Goal: Transaction & Acquisition: Subscribe to service/newsletter

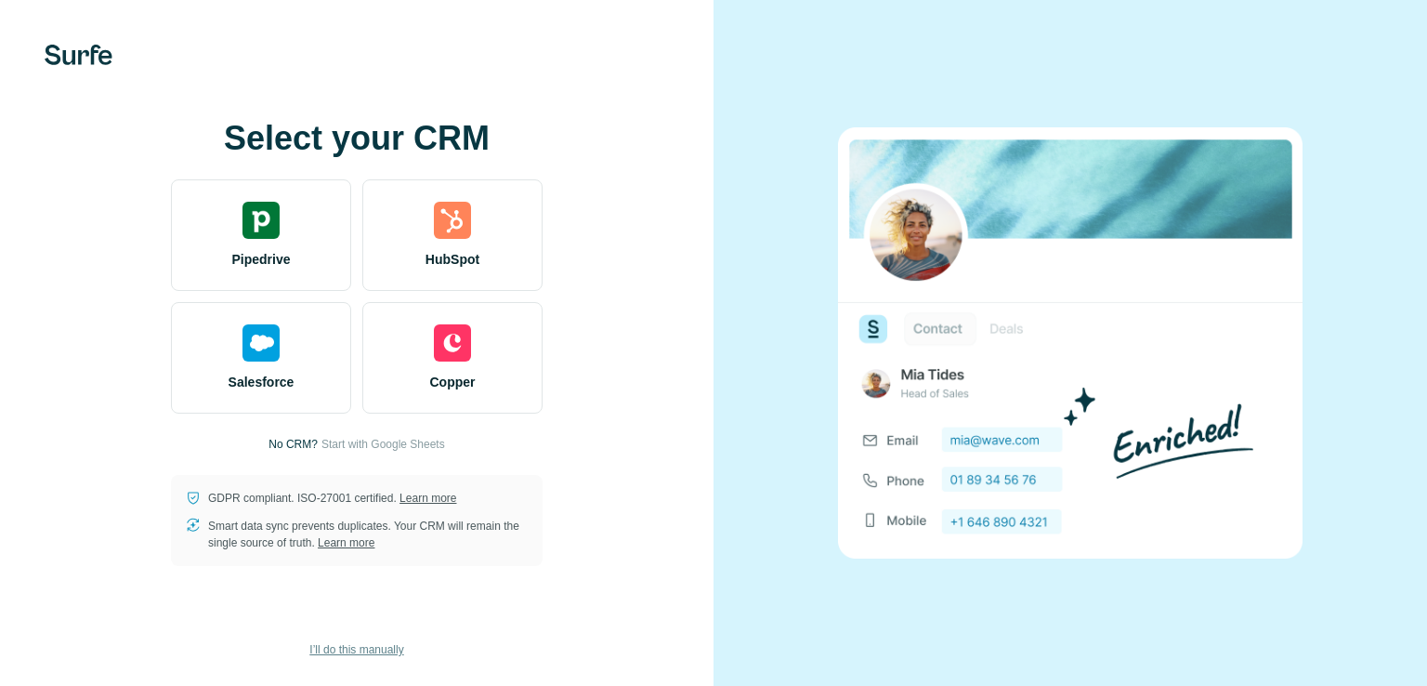
click at [397, 642] on span "I’ll do this manually" at bounding box center [356, 649] width 94 height 17
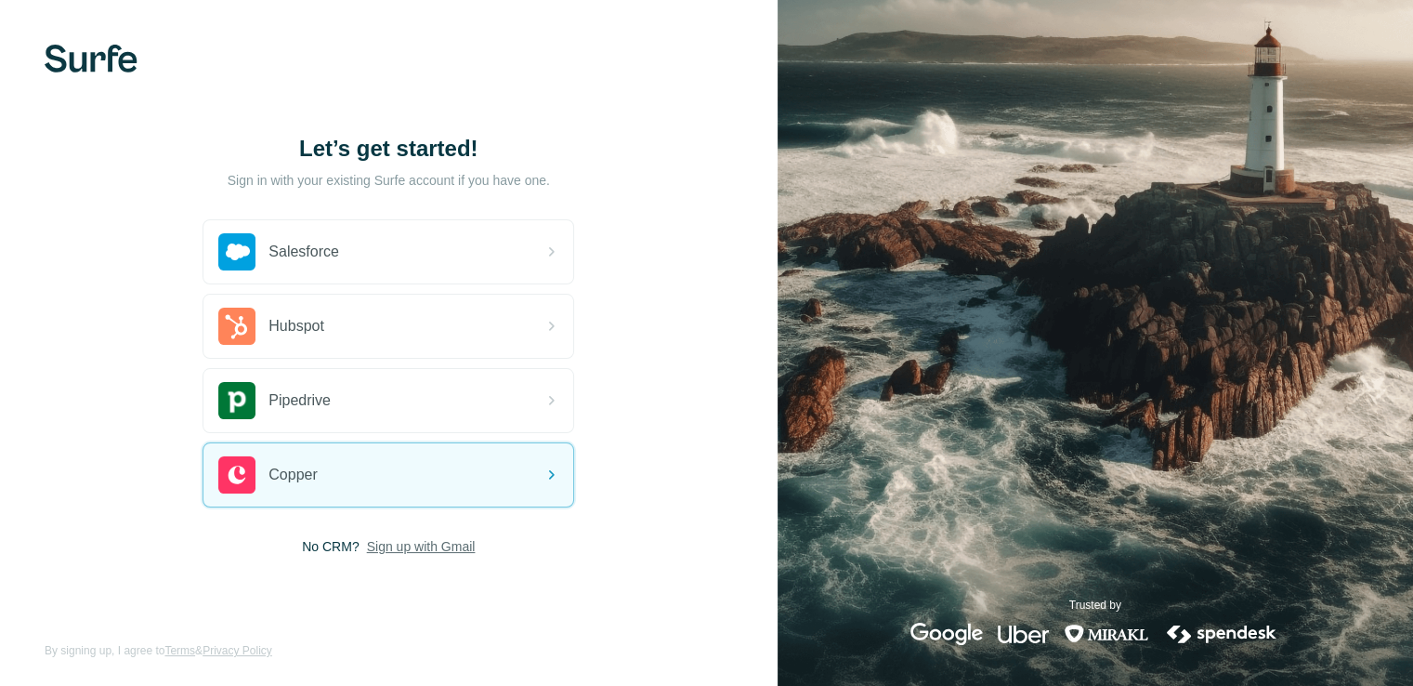
click at [380, 537] on span "Sign up with Gmail" at bounding box center [421, 546] width 109 height 19
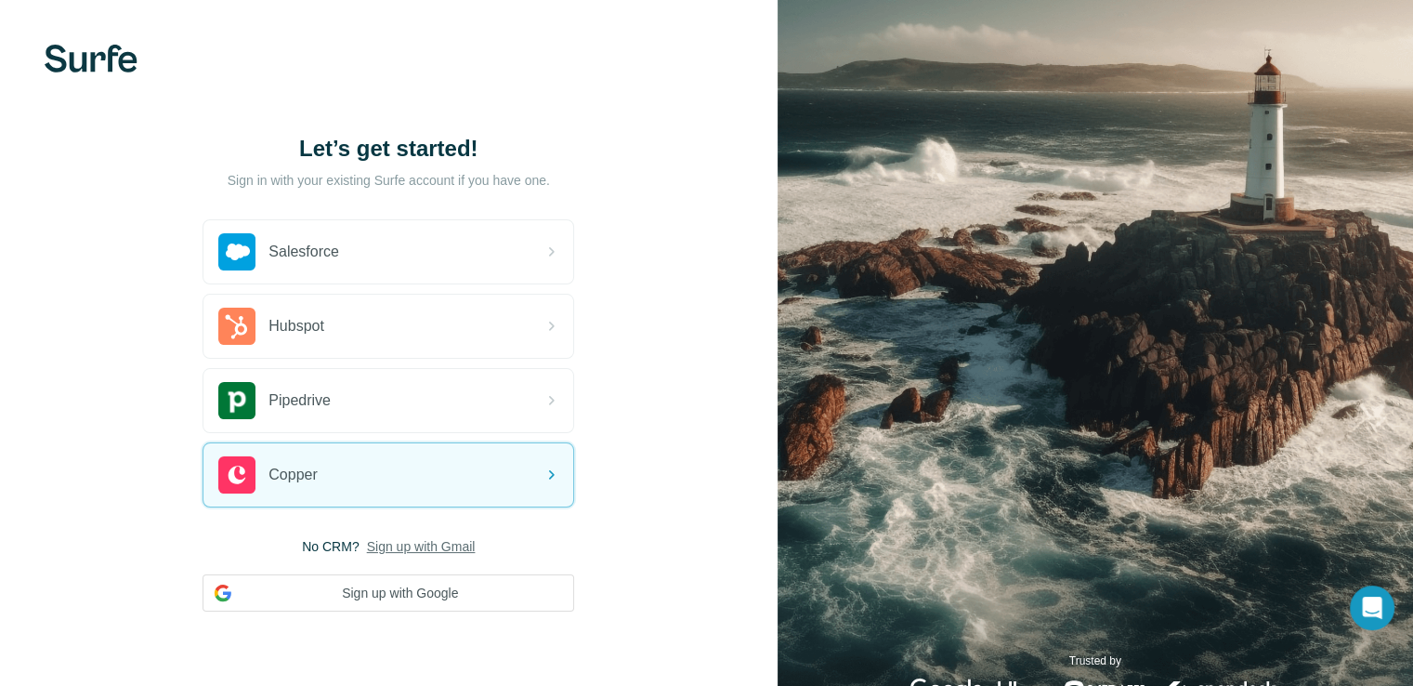
click at [423, 540] on span "Sign up with Gmail" at bounding box center [421, 546] width 109 height 19
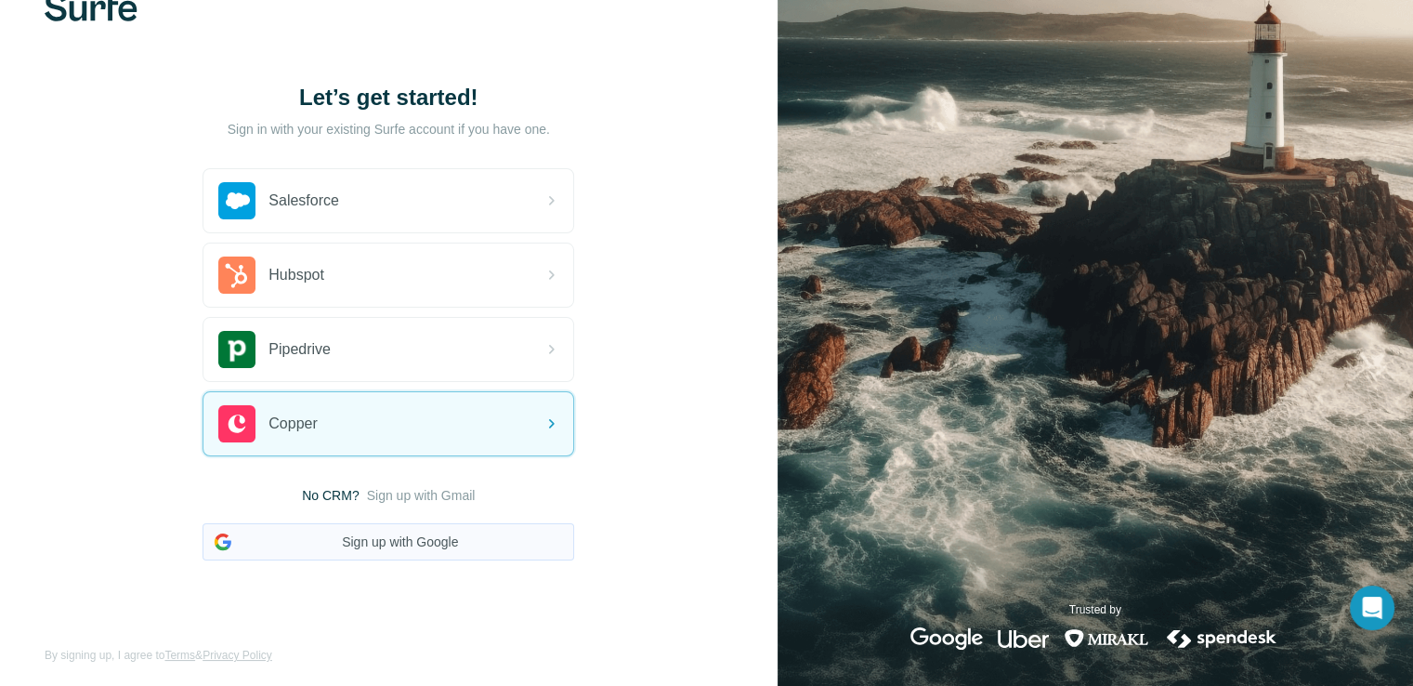
click at [407, 538] on button "Sign up with Google" at bounding box center [389, 541] width 372 height 37
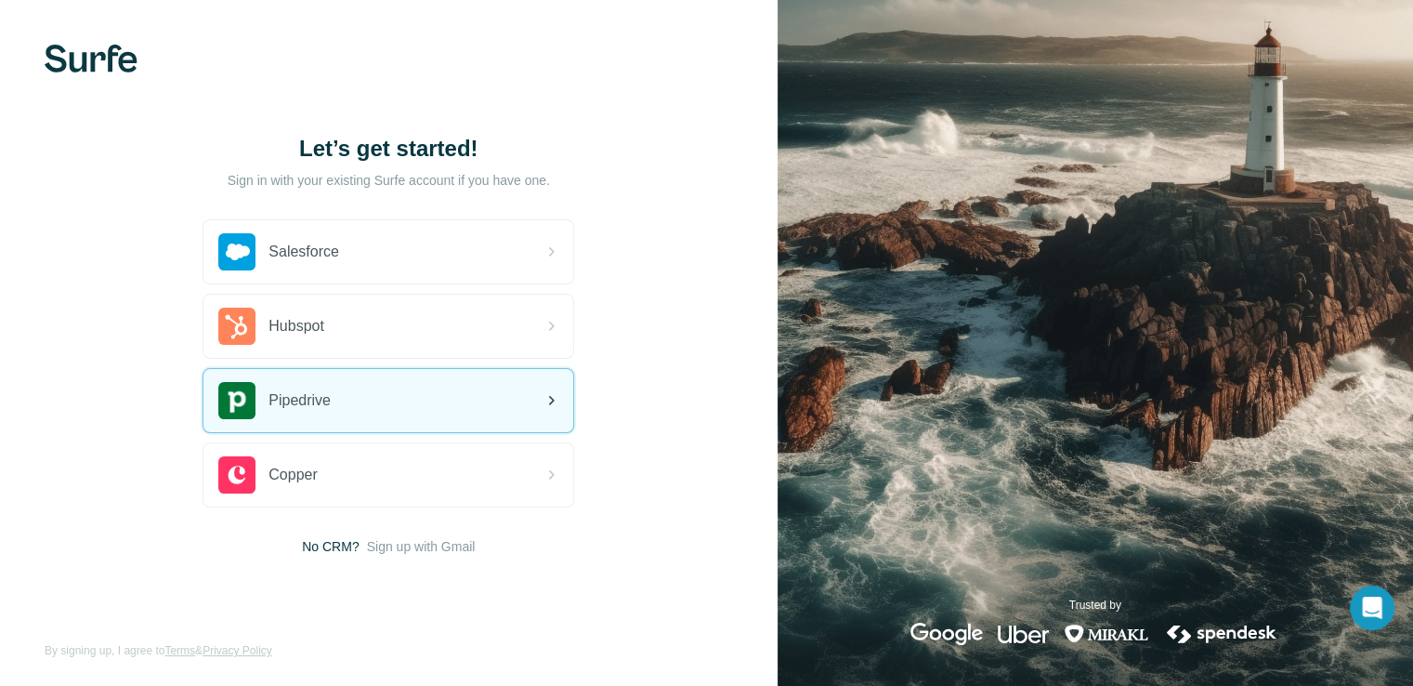
scroll to position [3, 0]
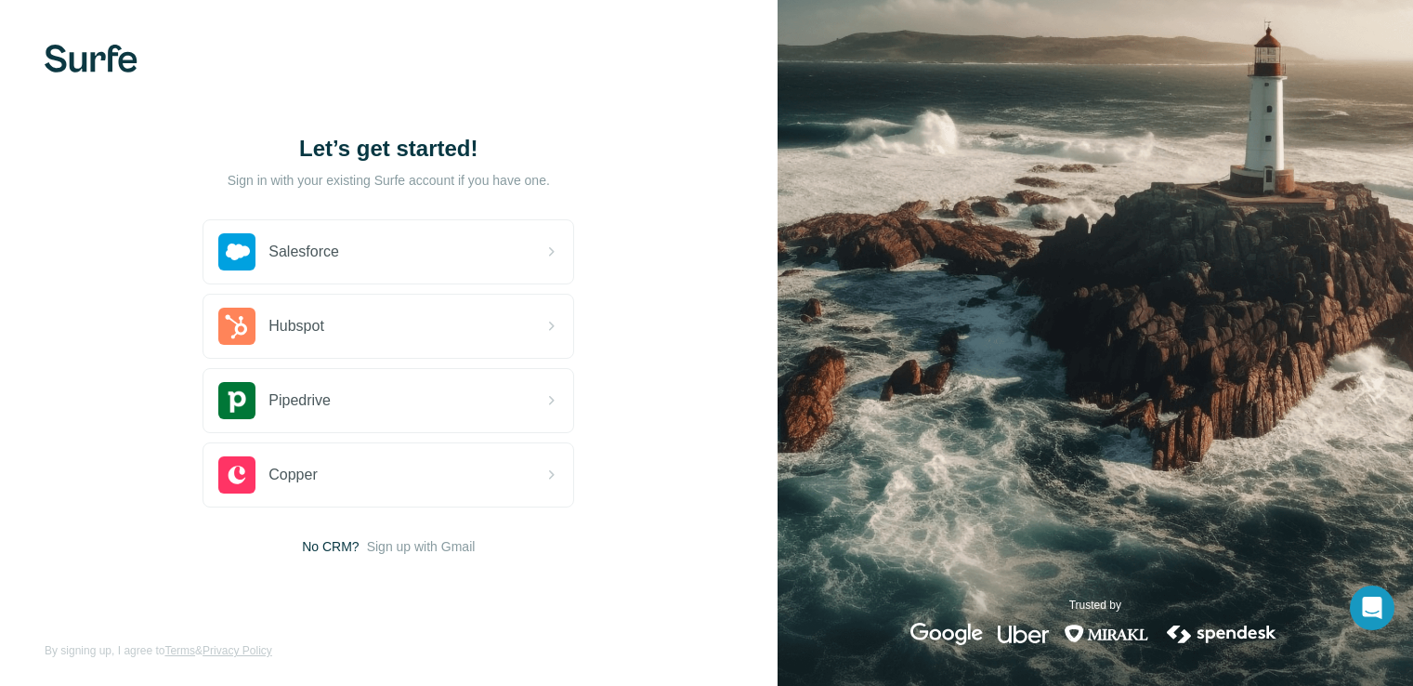
scroll to position [3, 0]
